Goal: Use online tool/utility

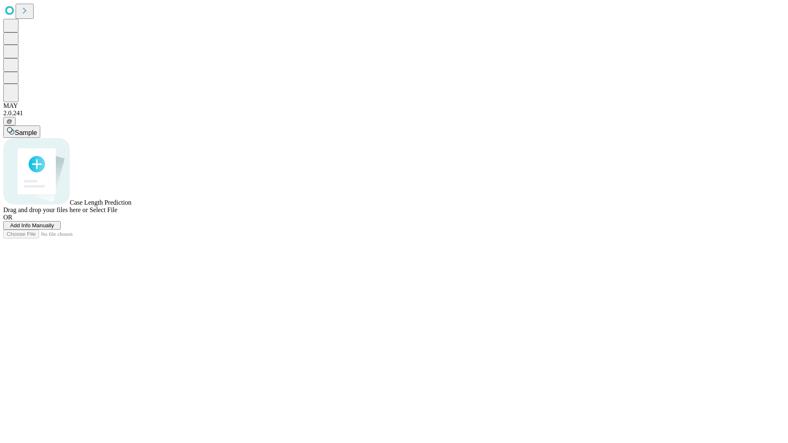
click at [54, 229] on span "Add Info Manually" at bounding box center [32, 225] width 44 height 6
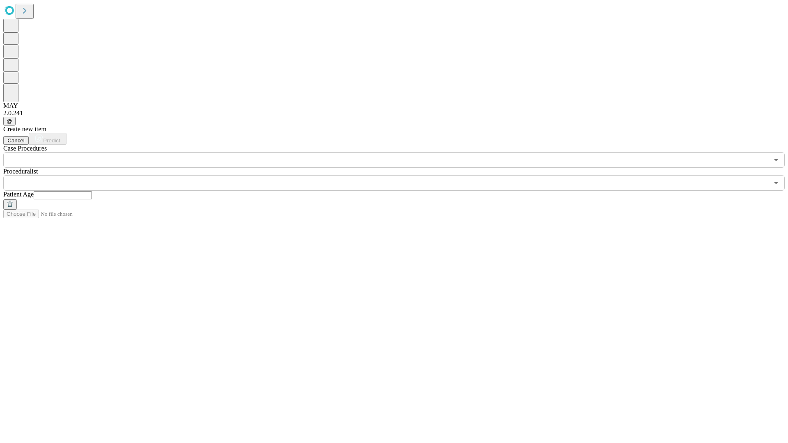
click at [92, 191] on input "text" at bounding box center [63, 195] width 58 height 8
type input "**"
click at [400, 175] on input "text" at bounding box center [386, 183] width 766 height 16
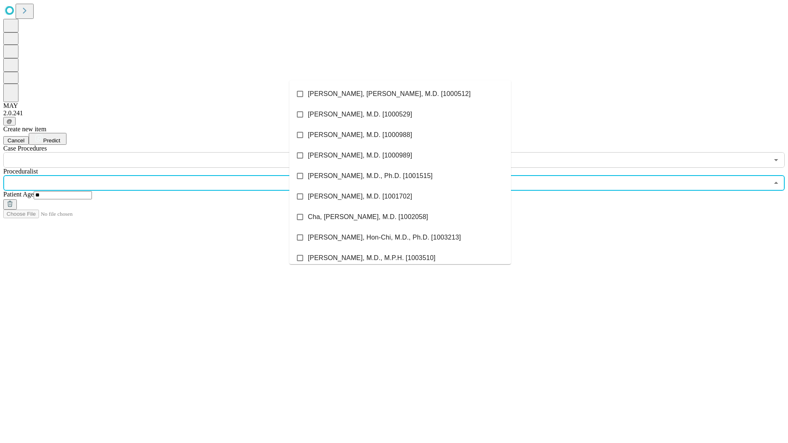
click at [400, 94] on li "[PERSON_NAME], [PERSON_NAME], M.D. [1000512]" at bounding box center [400, 94] width 222 height 21
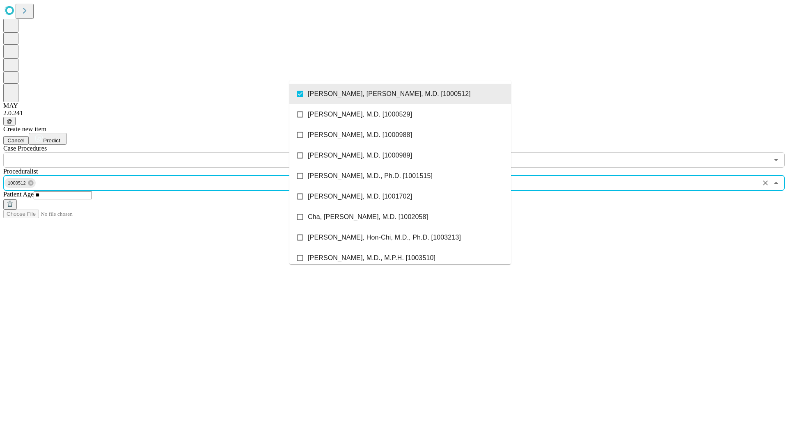
click at [172, 152] on input "text" at bounding box center [386, 160] width 766 height 16
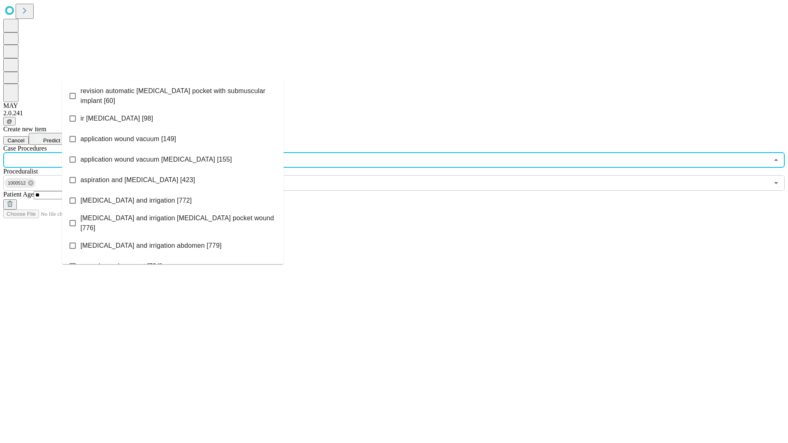
click at [173, 94] on span "revision automatic [MEDICAL_DATA] pocket with submuscular implant [60]" at bounding box center [178, 96] width 197 height 20
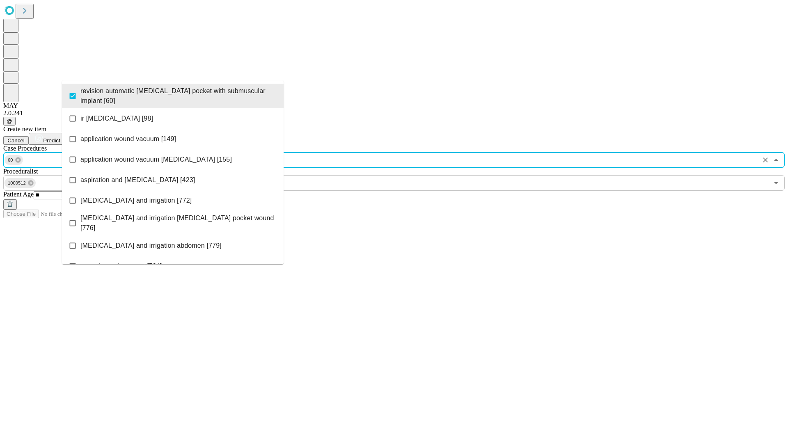
click at [60, 138] on span "Predict" at bounding box center [51, 141] width 17 height 6
